Goal: Task Accomplishment & Management: Manage account settings

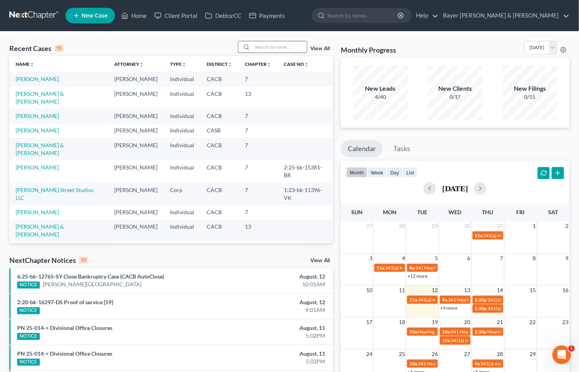
click at [269, 44] on input "search" at bounding box center [279, 46] width 55 height 11
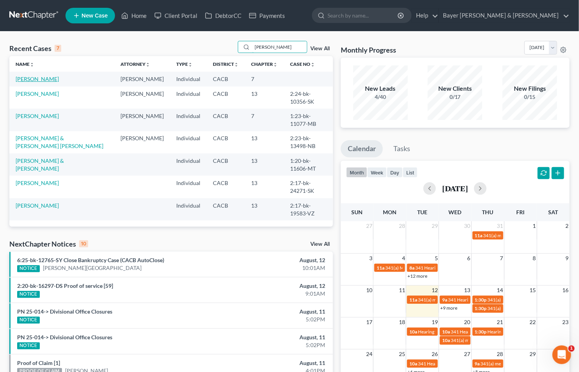
type input "Ramirez"
click at [32, 78] on link "Ramirez, Wilson" at bounding box center [37, 79] width 43 height 7
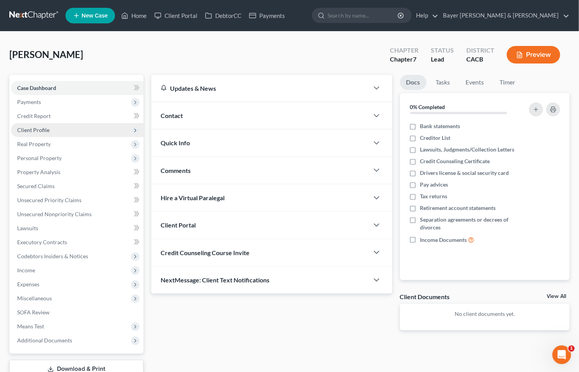
click at [33, 129] on span "Client Profile" at bounding box center [33, 130] width 32 height 7
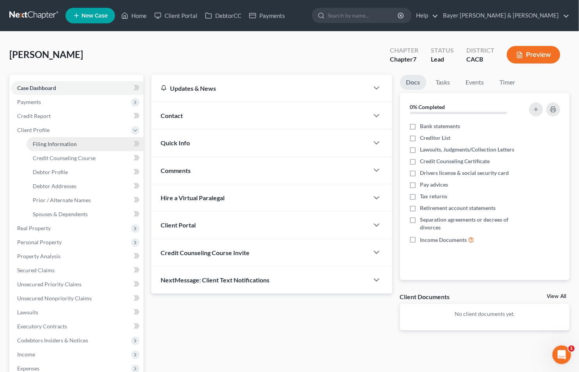
click at [47, 142] on span "Filing Information" at bounding box center [55, 144] width 44 height 7
select select "1"
select select "0"
select select "4"
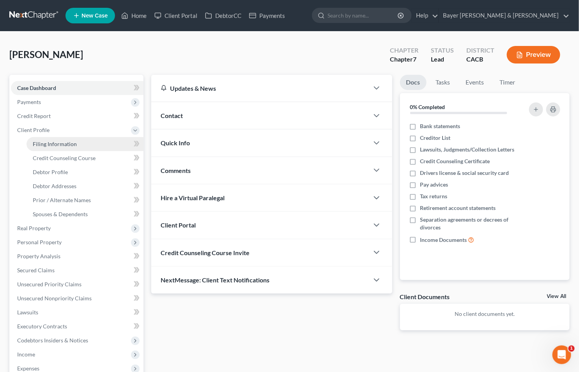
select select "0"
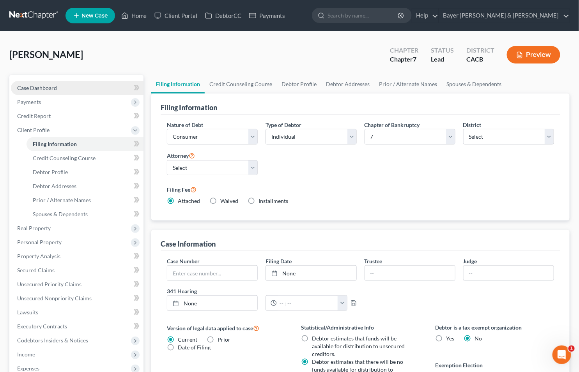
click at [40, 86] on span "Case Dashboard" at bounding box center [37, 88] width 40 height 7
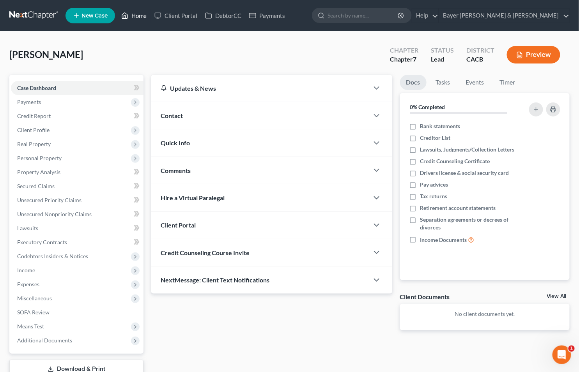
click at [134, 14] on link "Home" at bounding box center [133, 16] width 33 height 14
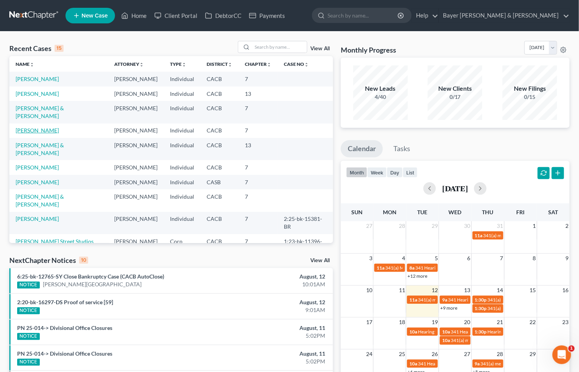
click at [30, 127] on link "Buttitta, Laura" at bounding box center [37, 130] width 43 height 7
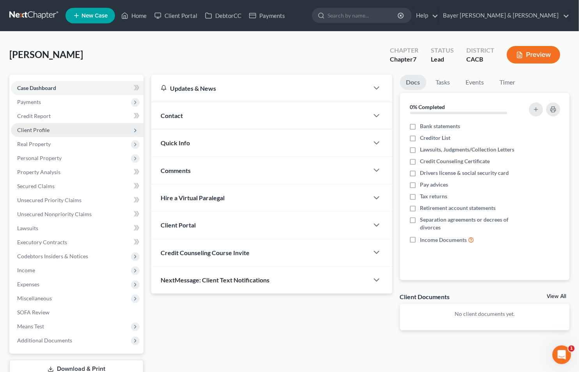
click at [33, 129] on span "Client Profile" at bounding box center [33, 130] width 32 height 7
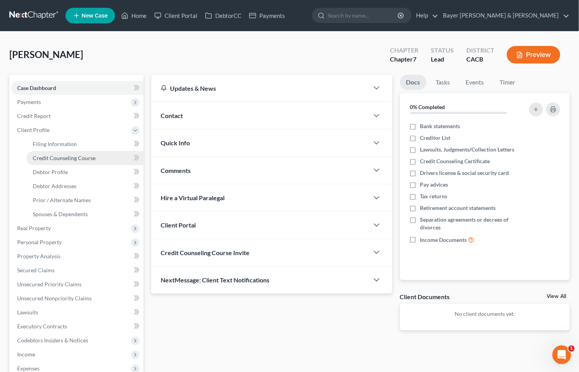
click at [47, 157] on span "Credit Counseling Course" at bounding box center [64, 158] width 63 height 7
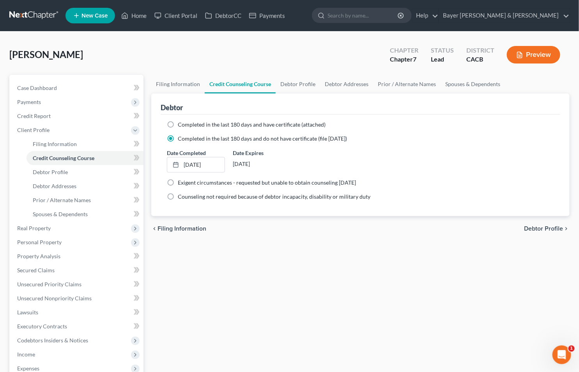
click at [178, 121] on label "Completed in the last 180 days and have certificate (attached)" at bounding box center [252, 125] width 148 height 8
click at [181, 121] on input "Completed in the last 180 days and have certificate (attached)" at bounding box center [183, 123] width 5 height 5
radio input "true"
radio input "false"
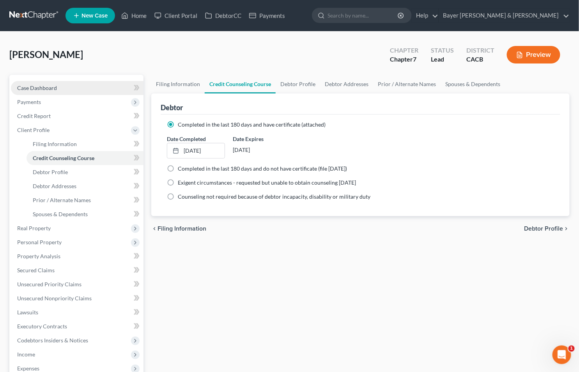
click at [48, 86] on span "Case Dashboard" at bounding box center [37, 88] width 40 height 7
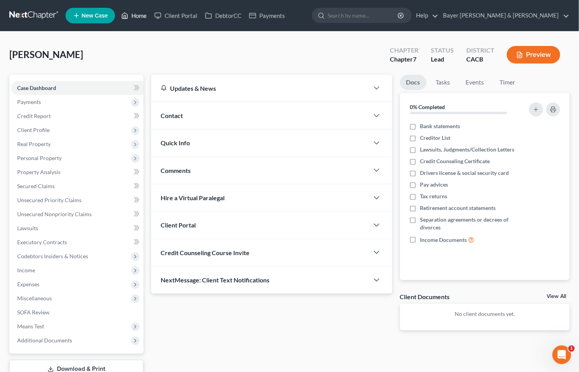
click at [133, 13] on link "Home" at bounding box center [133, 16] width 33 height 14
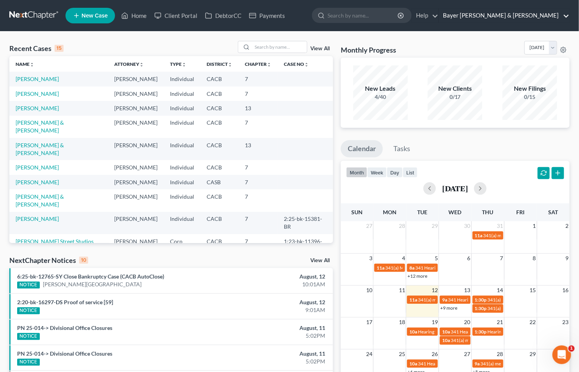
click at [565, 16] on link "Bayer Wishman & Leotta" at bounding box center [504, 16] width 130 height 14
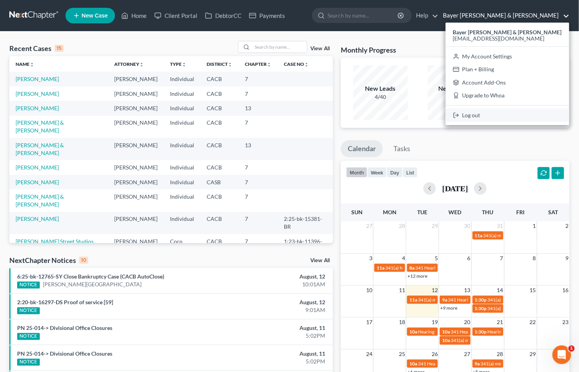
click at [505, 113] on link "Log out" at bounding box center [508, 115] width 124 height 13
